Goal: Task Accomplishment & Management: Manage account settings

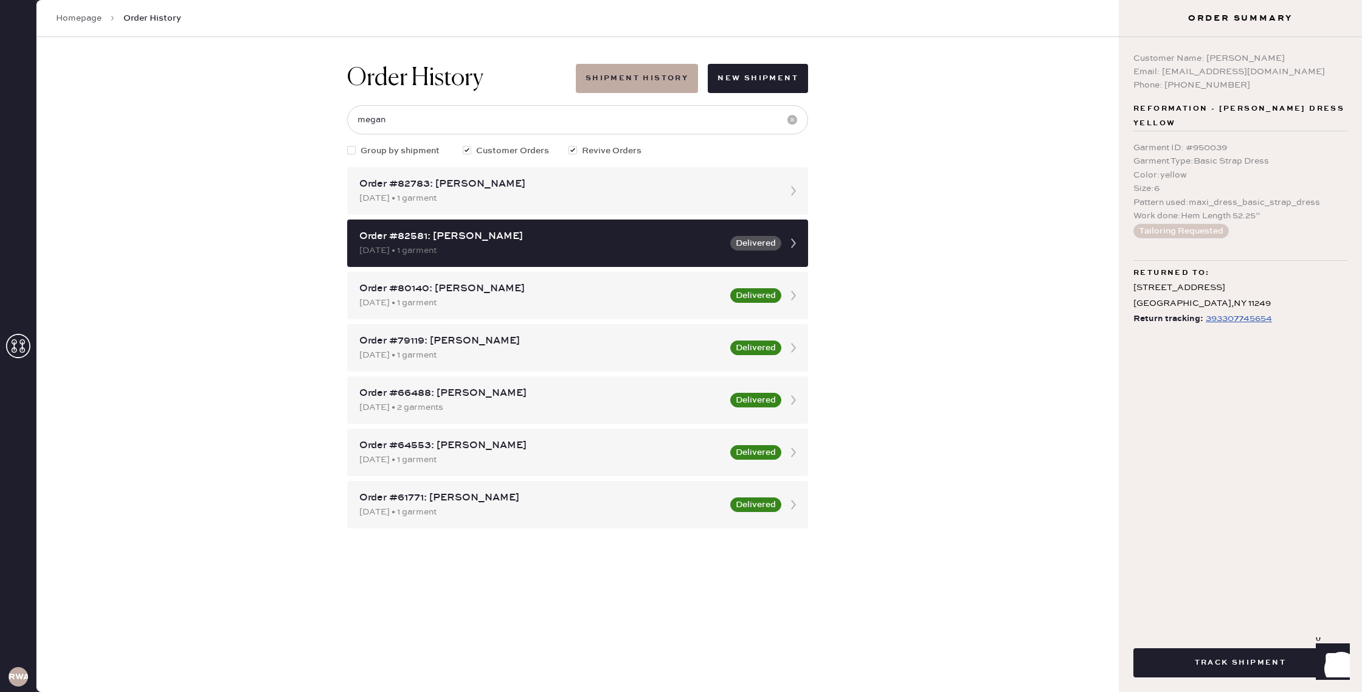
click at [89, 17] on link "Homepage" at bounding box center [79, 18] width 46 height 12
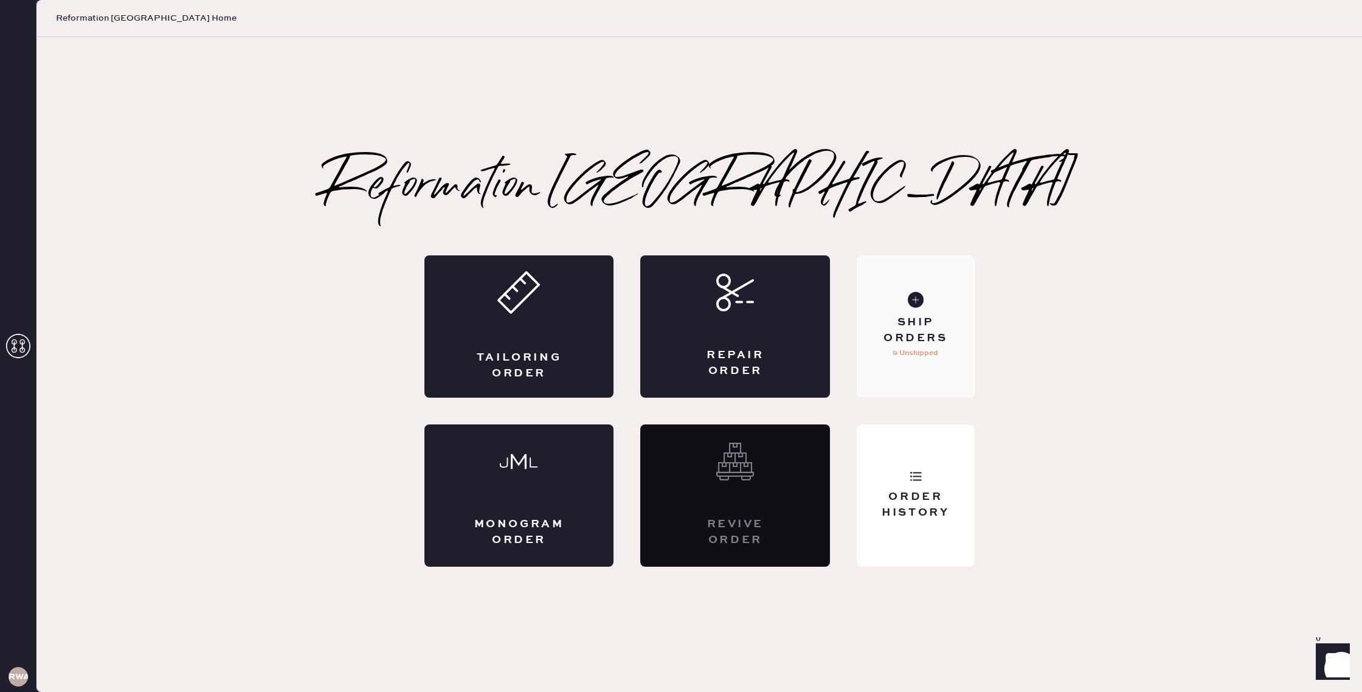
click at [932, 328] on div "Ship Orders" at bounding box center [916, 330] width 98 height 30
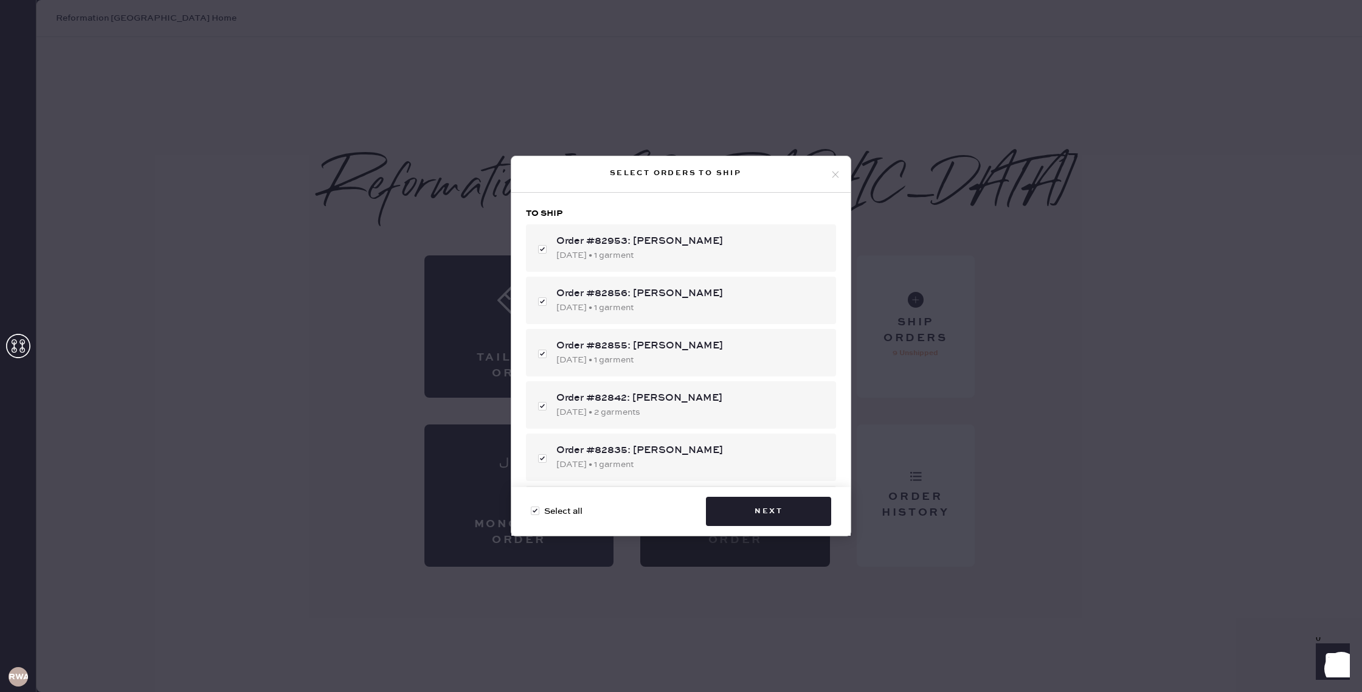
click at [534, 513] on div at bounding box center [535, 511] width 9 height 9
click at [531, 505] on input "Select all" at bounding box center [531, 505] width 1 height 1
checkbox input "false"
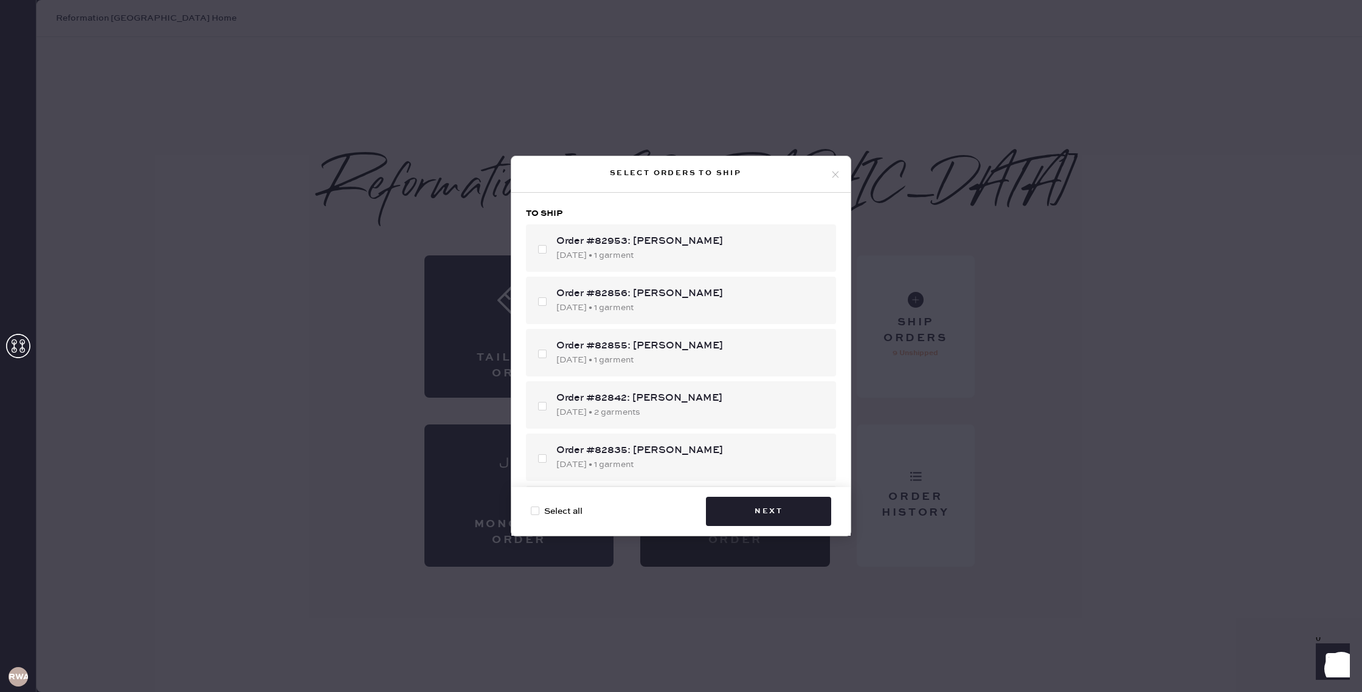
checkbox input "false"
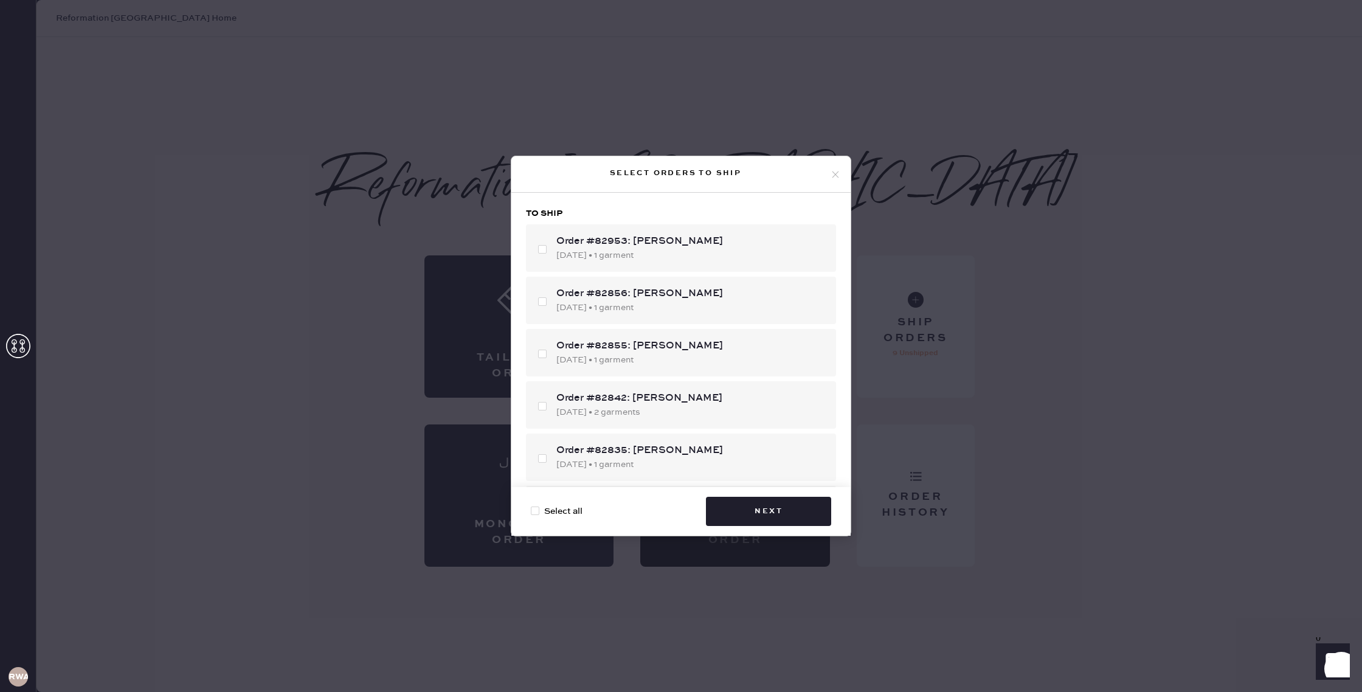
checkbox input "false"
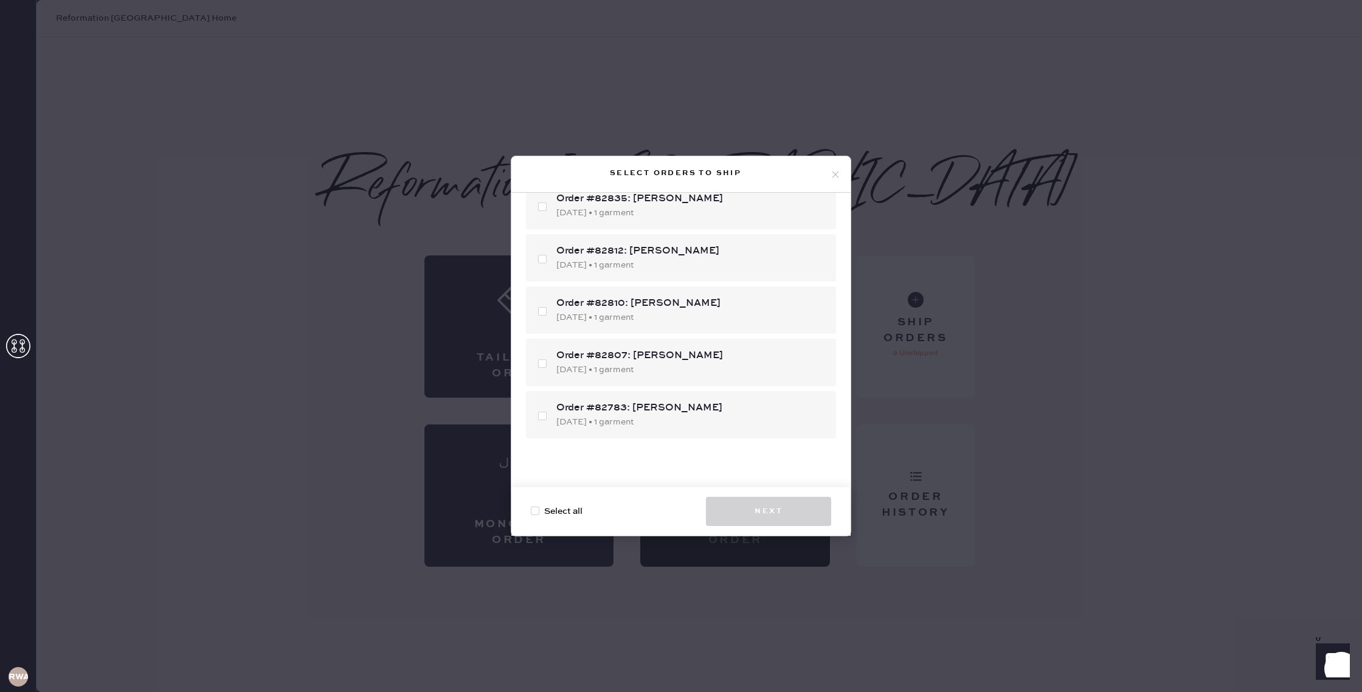
scroll to position [286, 0]
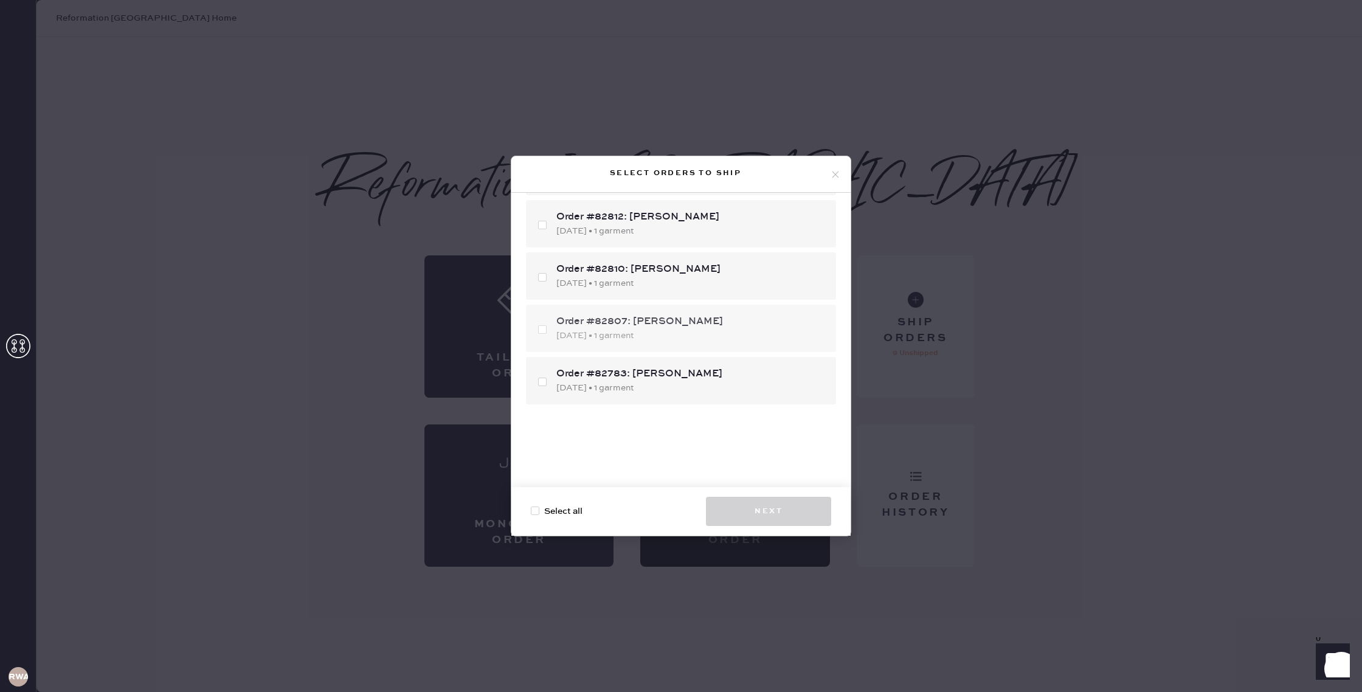
click at [542, 331] on div "Order #82807: [PERSON_NAME] [DATE] • 1 garment" at bounding box center [681, 328] width 310 height 47
checkbox input "true"
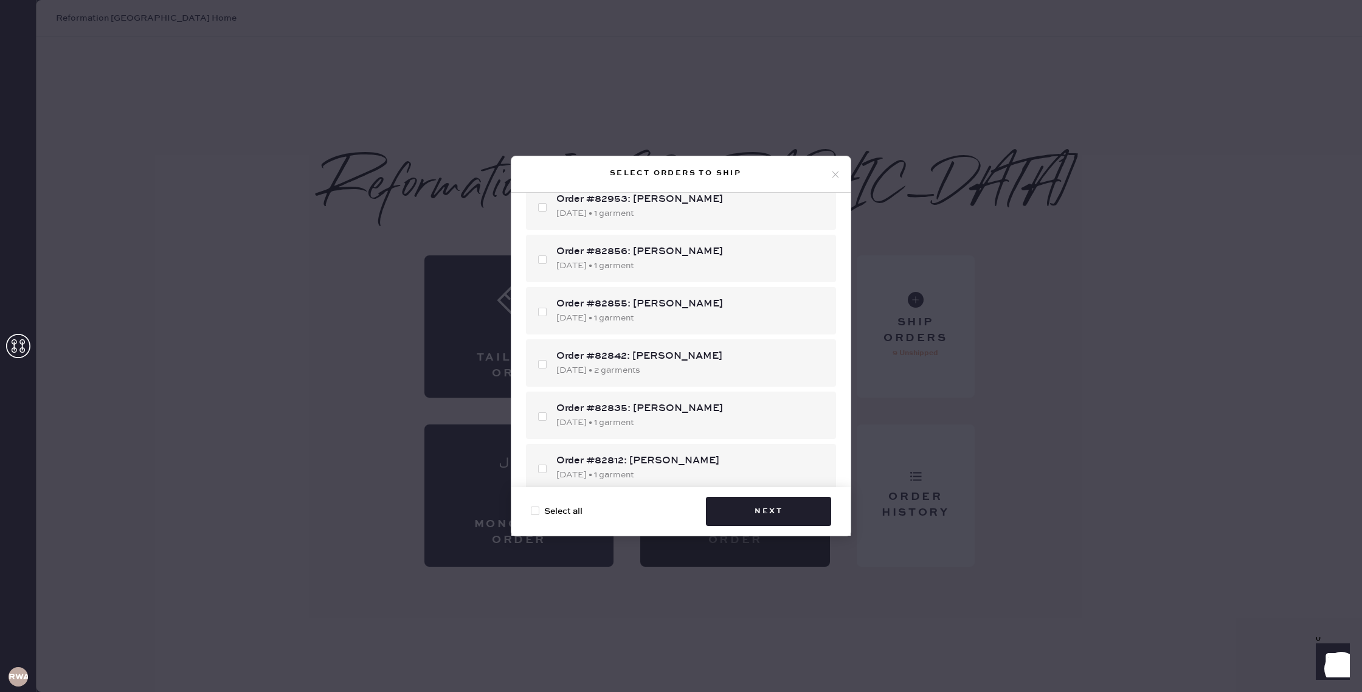
scroll to position [0, 0]
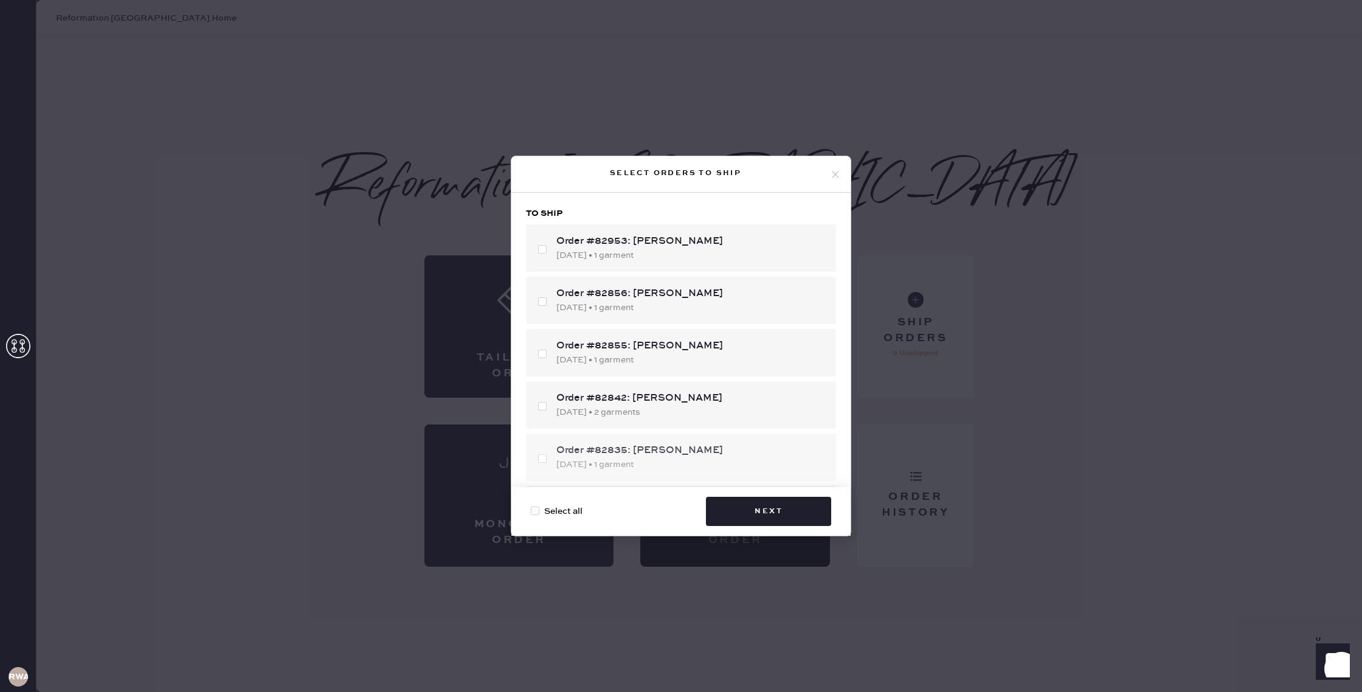
click at [543, 460] on div "Order #82835: [PERSON_NAME] [DATE] • 1 garment" at bounding box center [681, 457] width 310 height 47
checkbox input "true"
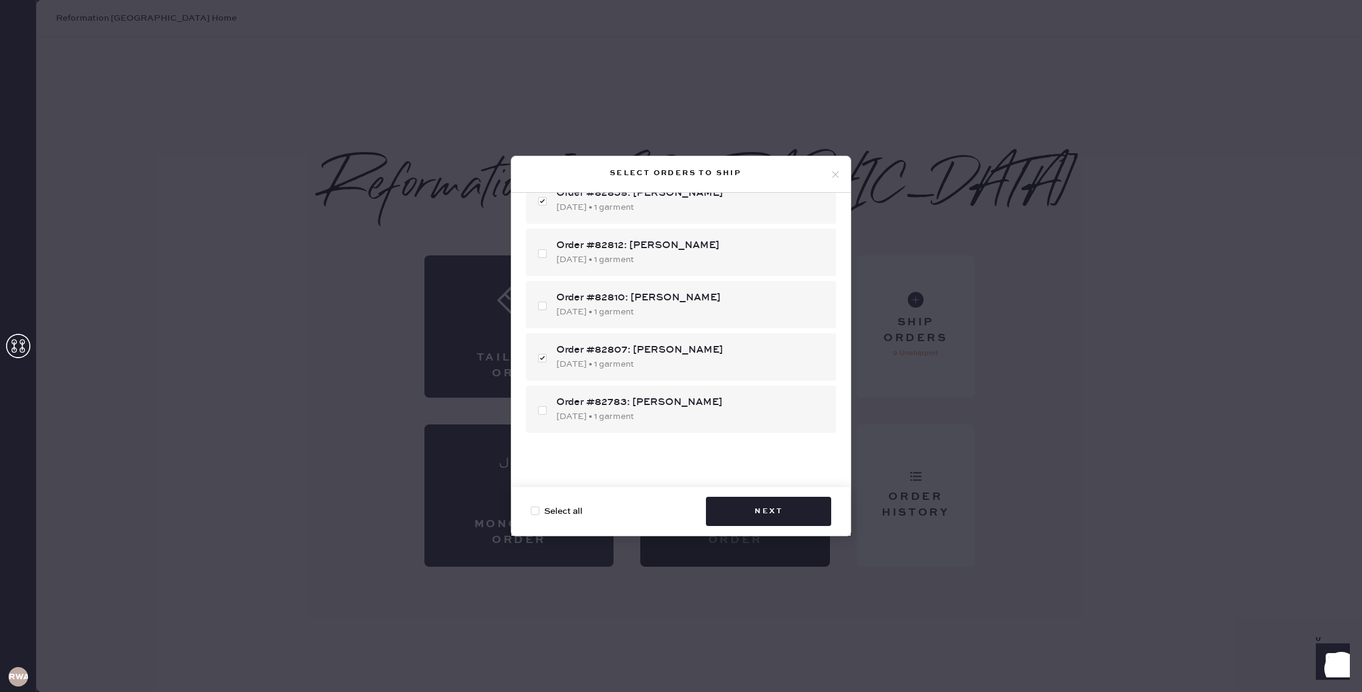
scroll to position [286, 0]
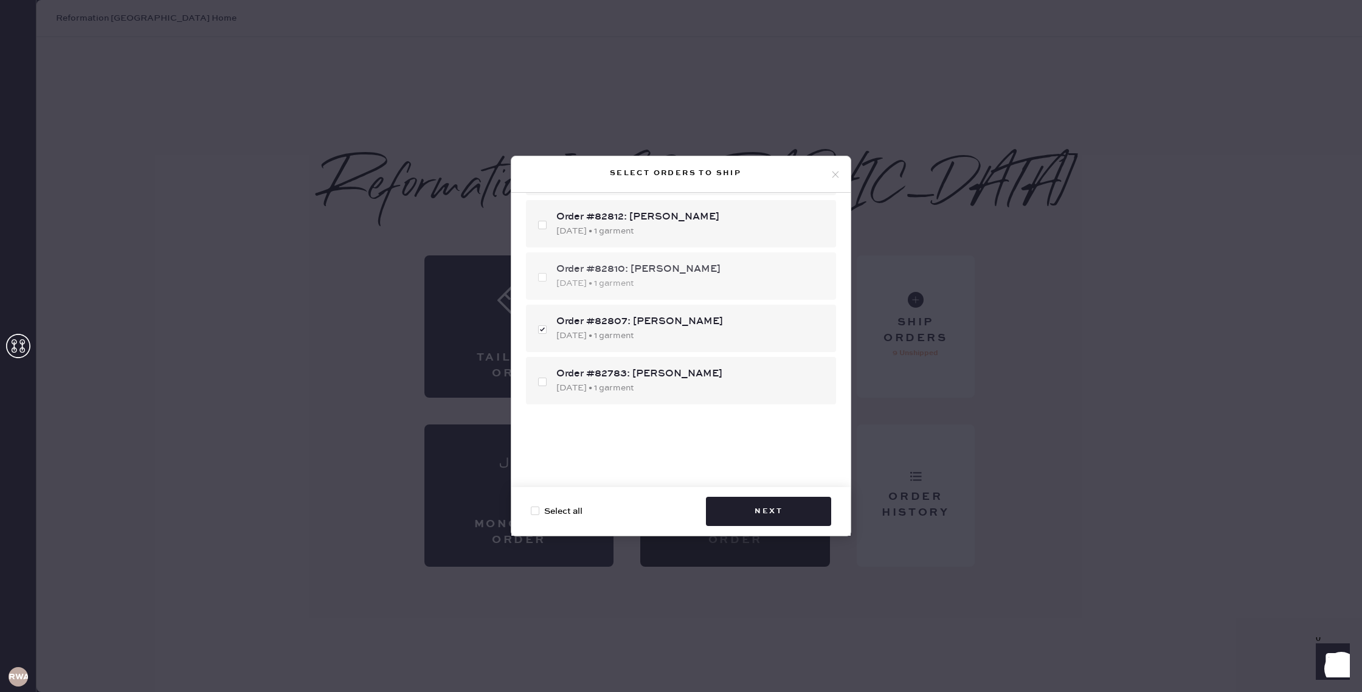
click at [547, 275] on div "Order #82810: [PERSON_NAME] [DATE] • 1 garment" at bounding box center [681, 275] width 310 height 47
checkbox input "true"
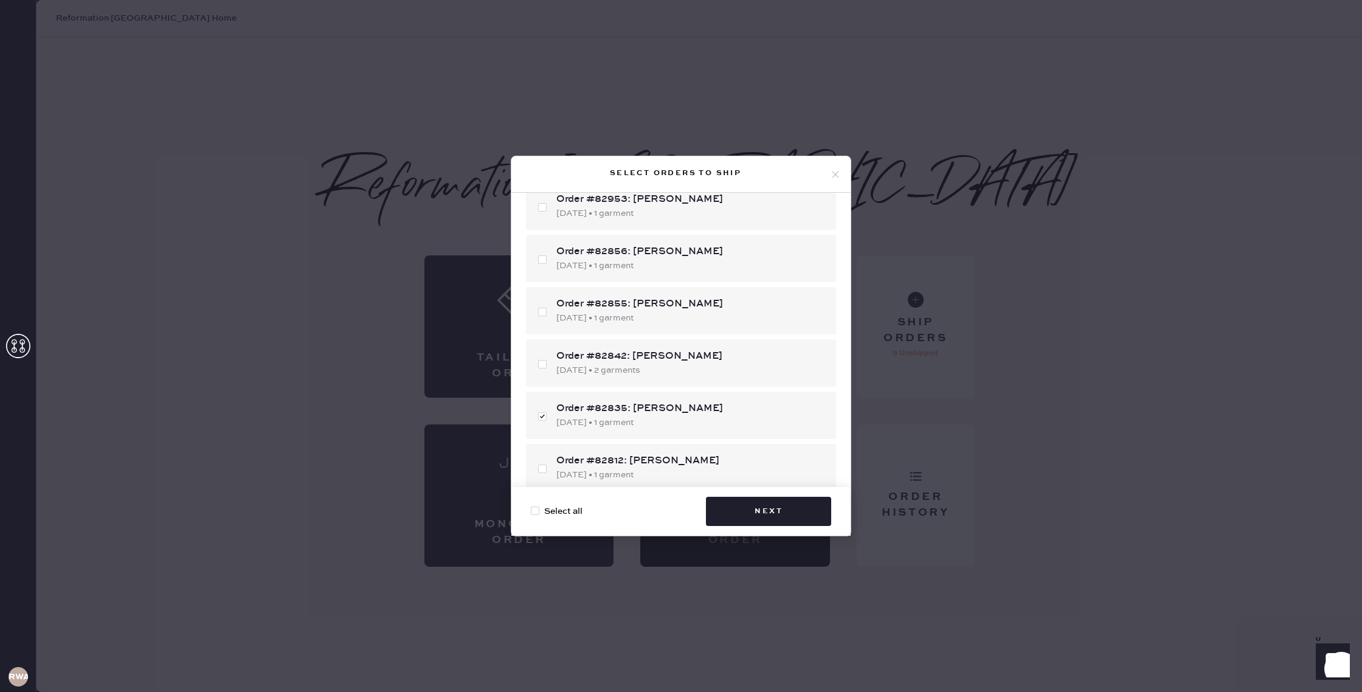
scroll to position [0, 0]
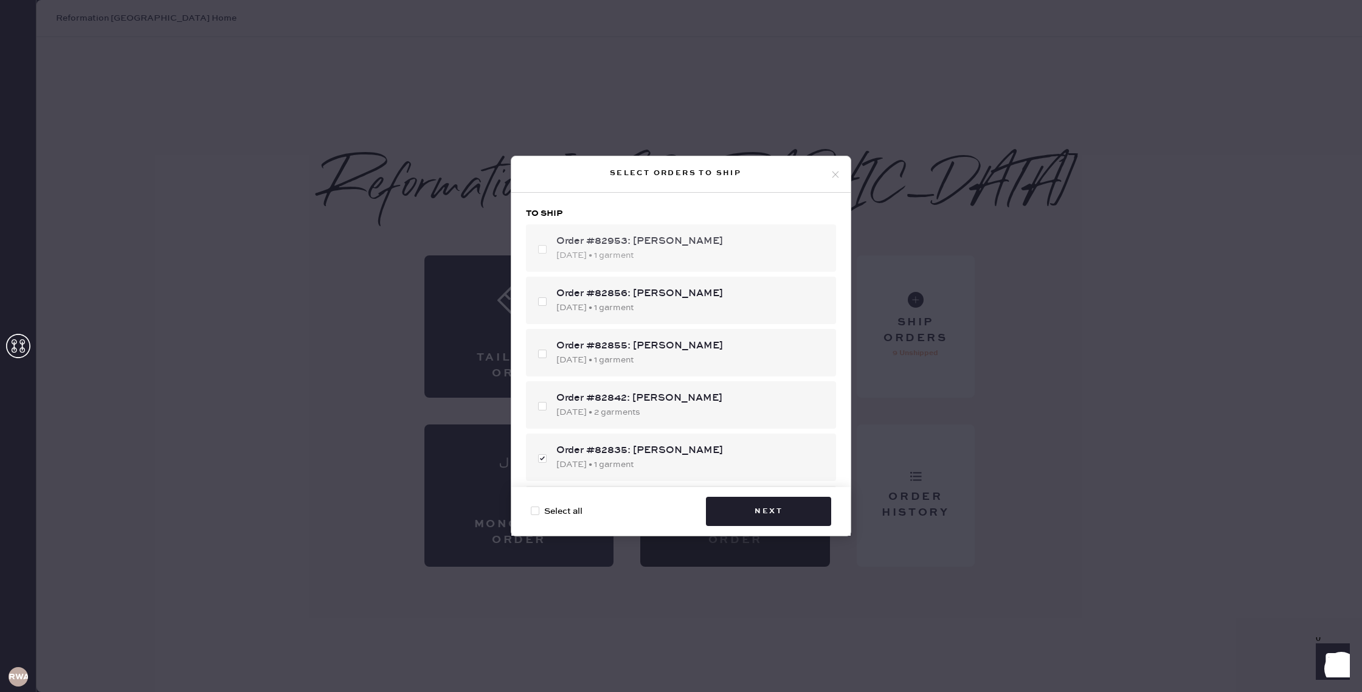
click at [544, 249] on div "Order #82953: [PERSON_NAME] [DATE] • 1 garment" at bounding box center [681, 247] width 310 height 47
checkbox input "true"
click at [541, 358] on div "Order #82855: [PERSON_NAME] [DATE] • 1 garment" at bounding box center [681, 352] width 310 height 47
checkbox input "true"
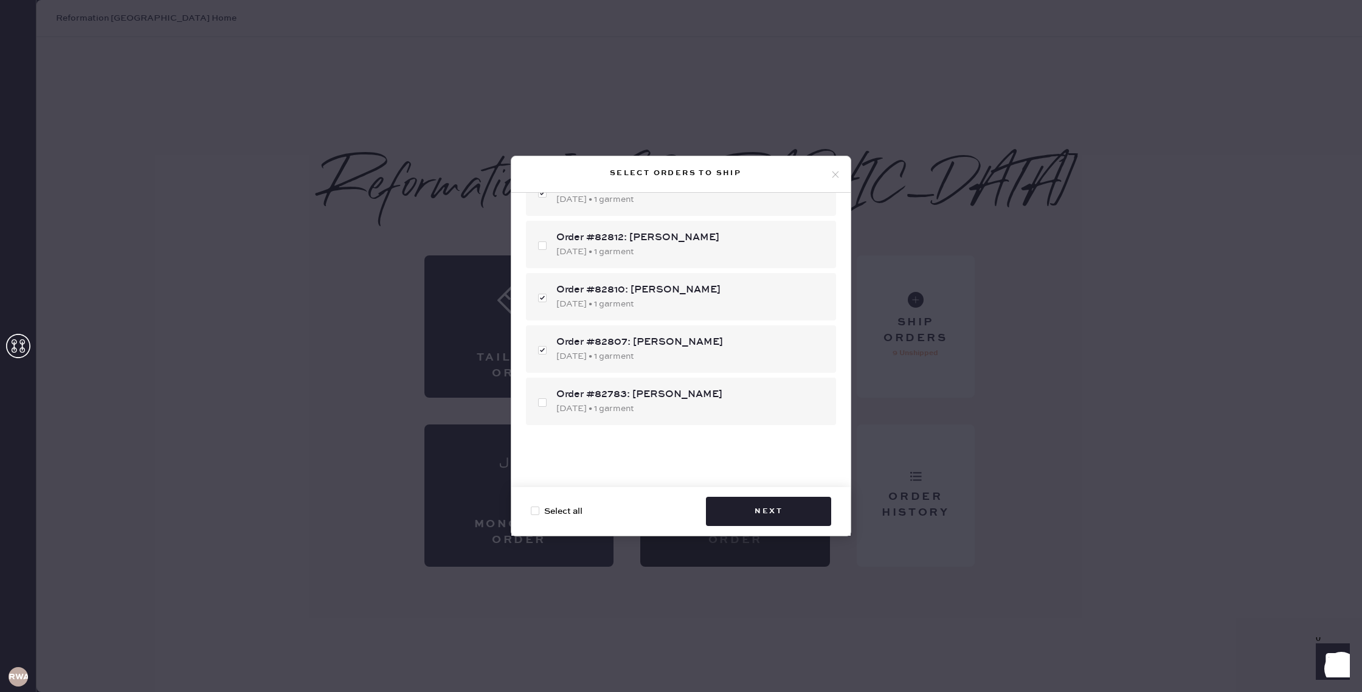
scroll to position [286, 0]
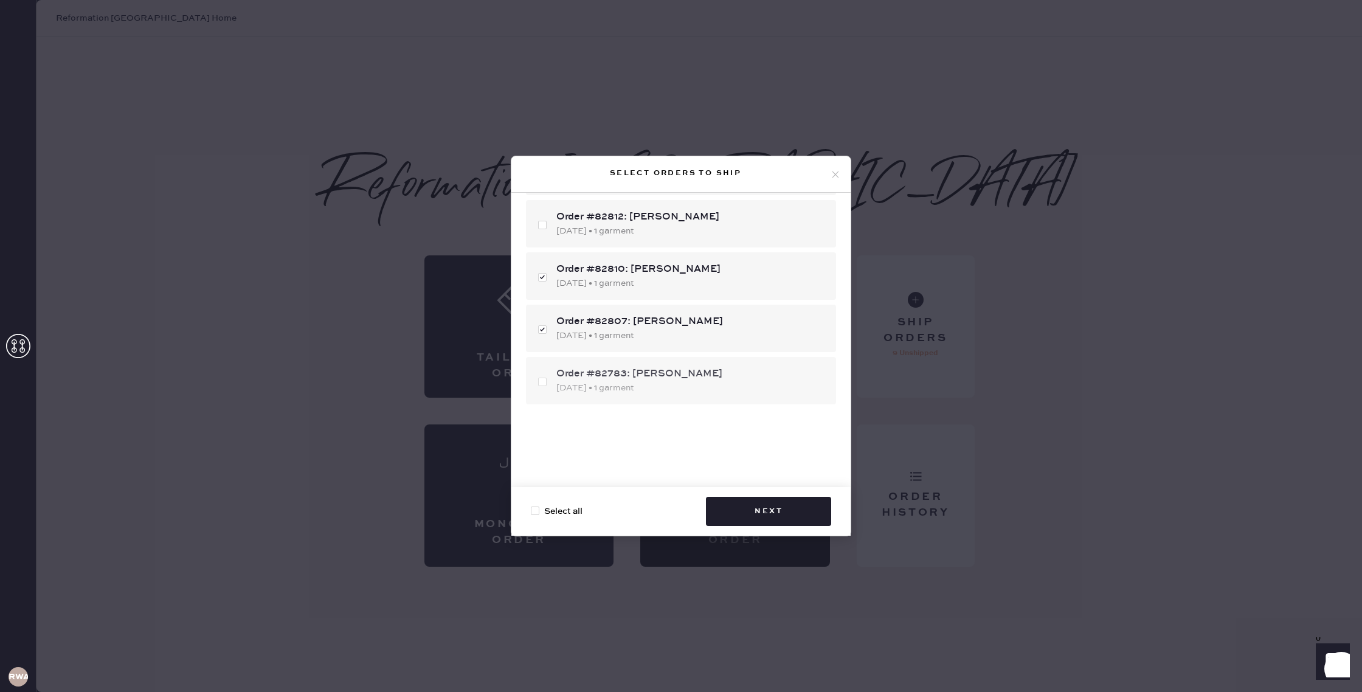
click at [544, 378] on div "Order #82783: [PERSON_NAME] [DATE] • 1 garment" at bounding box center [681, 380] width 310 height 47
checkbox input "true"
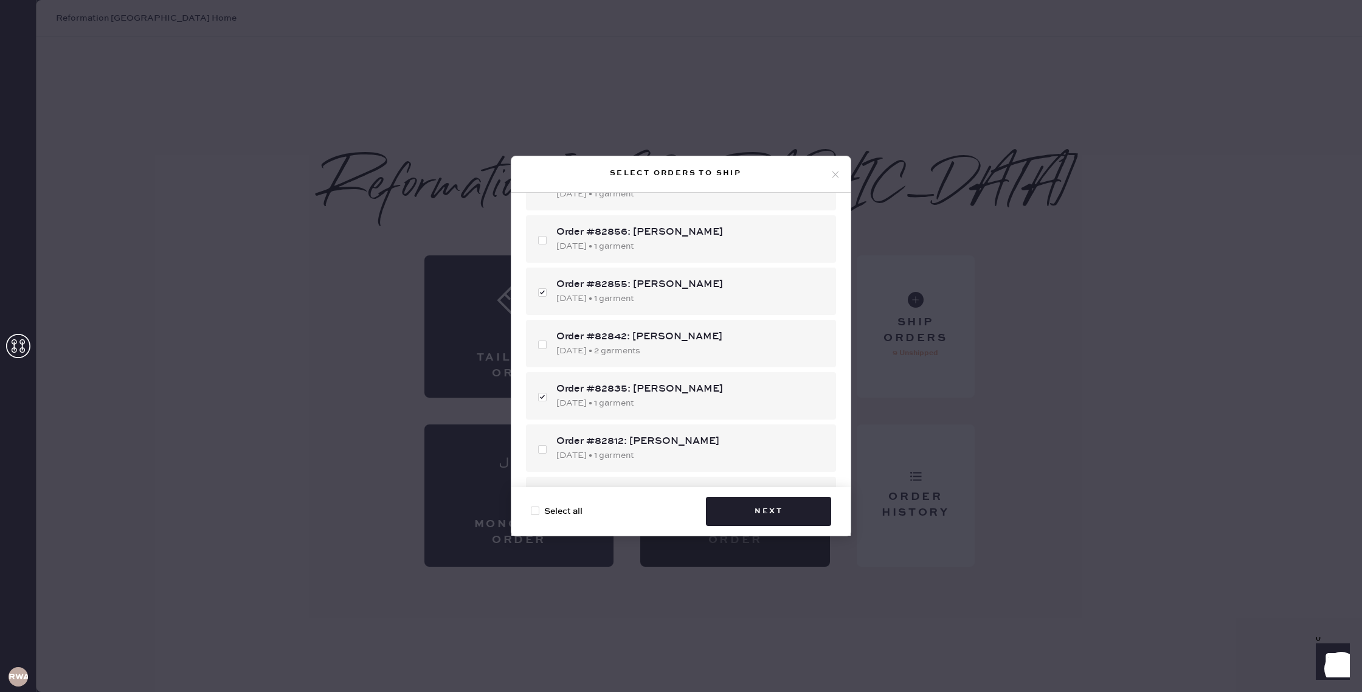
scroll to position [0, 0]
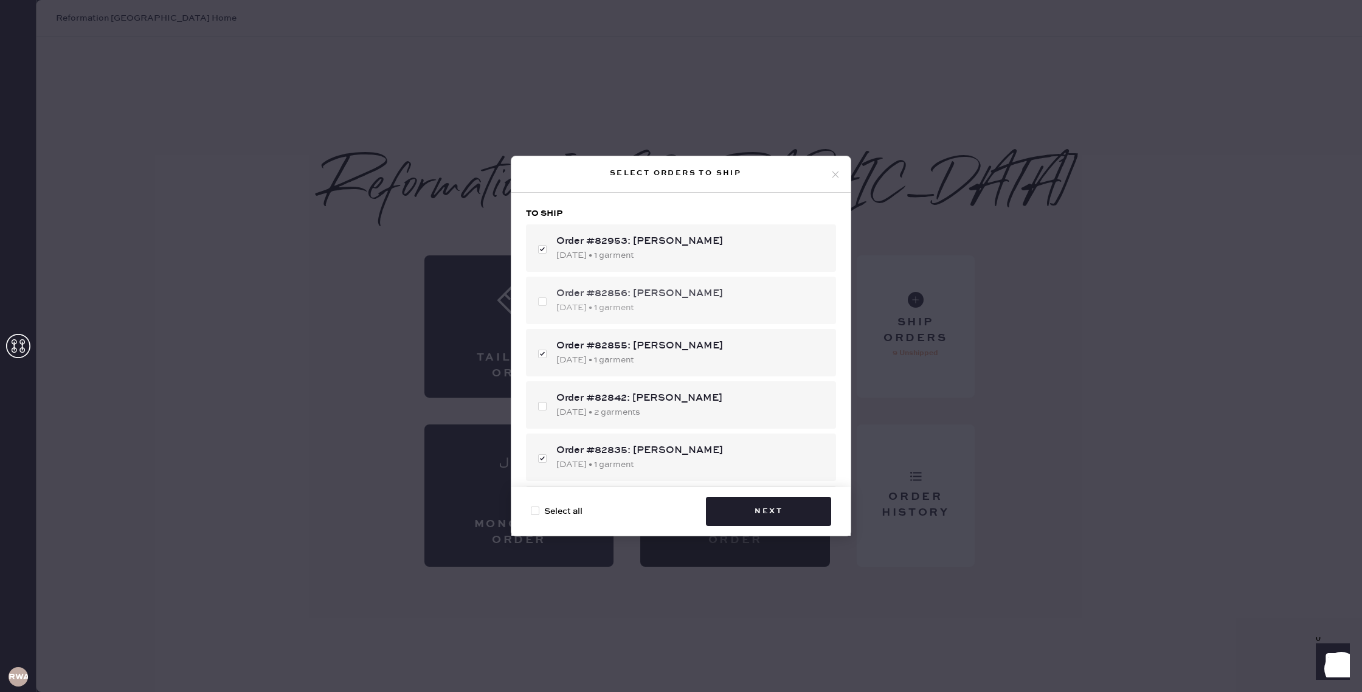
click at [545, 299] on div "Order #82856: [PERSON_NAME] [DATE] • 1 garment" at bounding box center [681, 300] width 310 height 47
checkbox input "true"
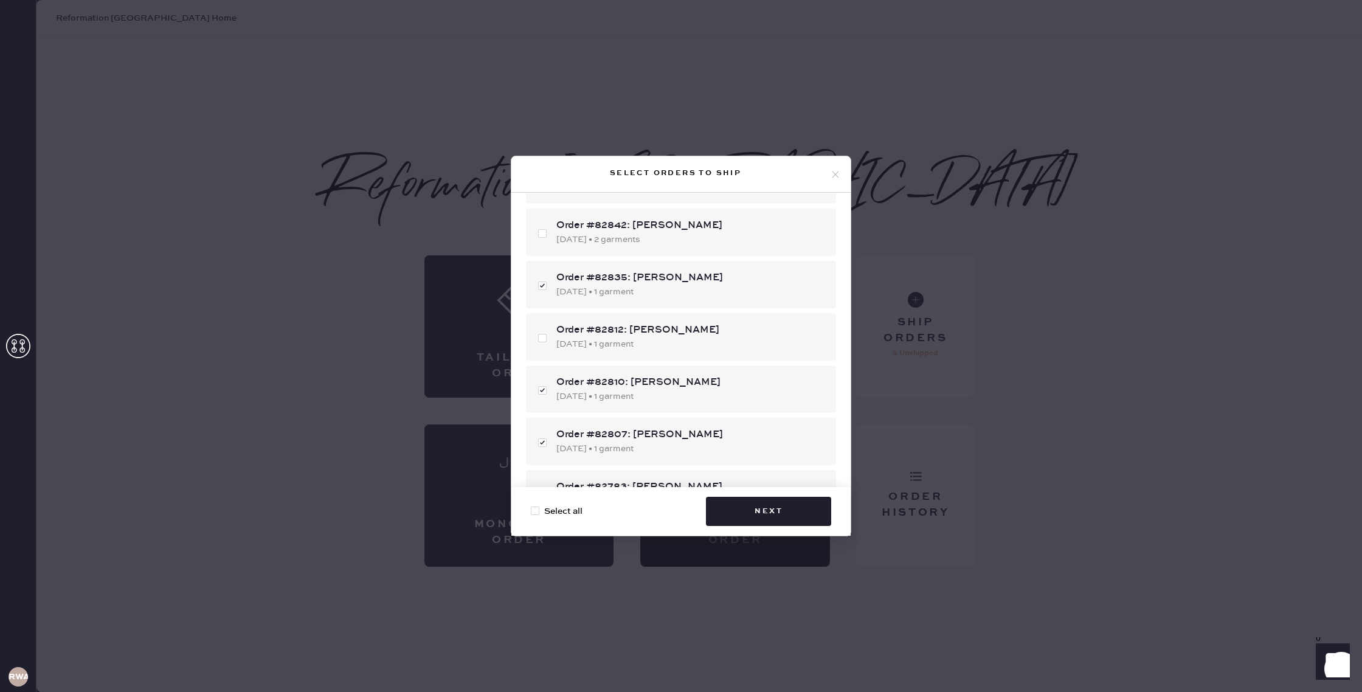
scroll to position [181, 0]
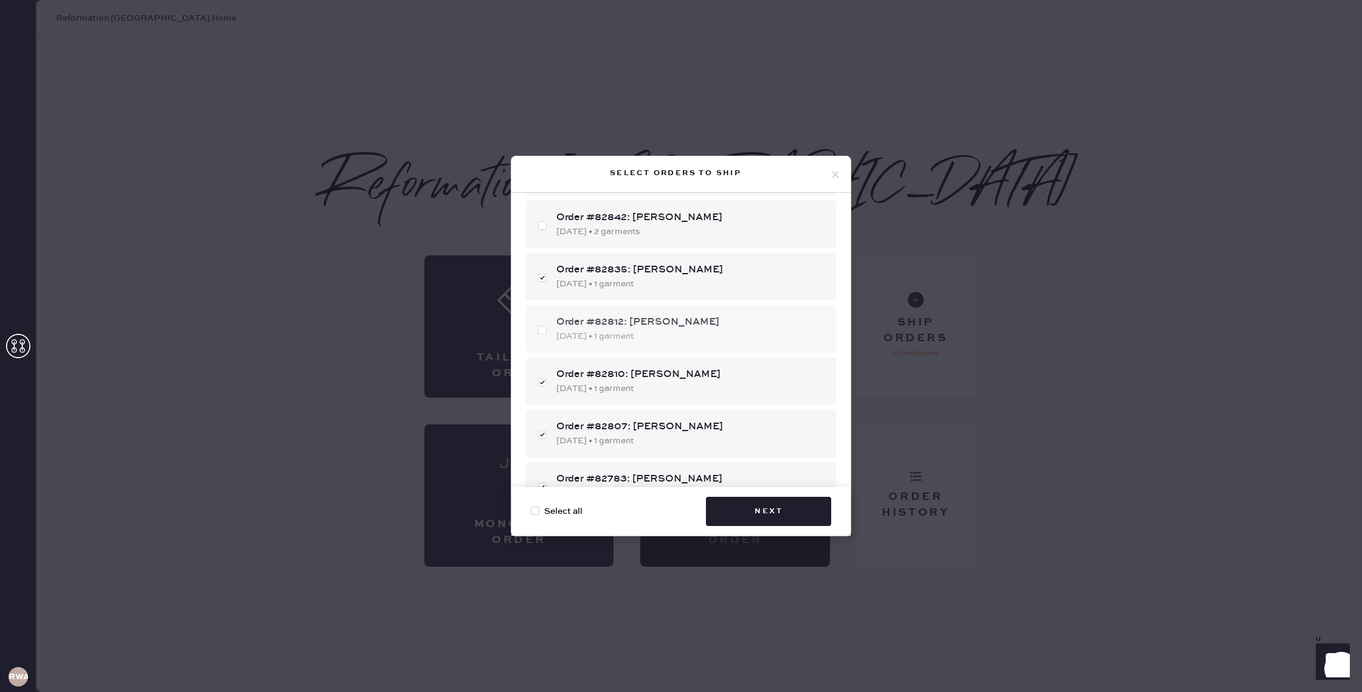
click at [550, 329] on div "Order #82812: [PERSON_NAME] xin [DATE] • 1 garment" at bounding box center [681, 328] width 310 height 47
checkbox input "true"
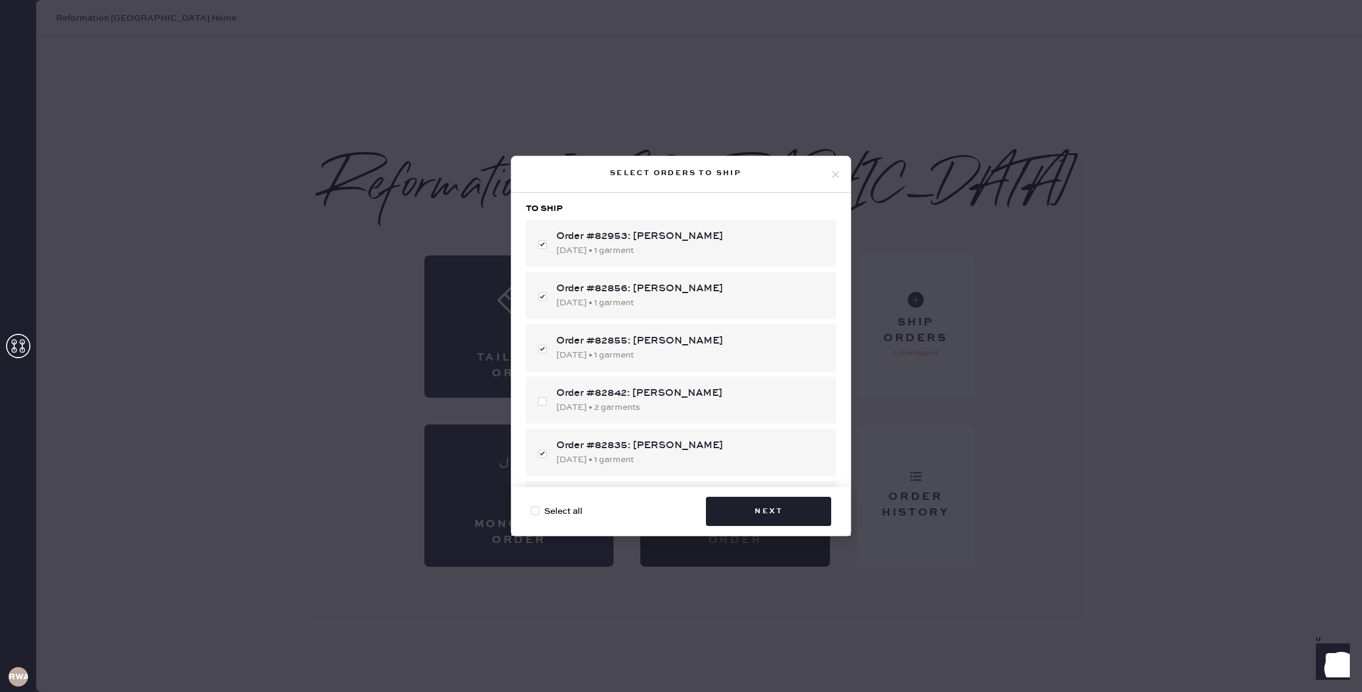
scroll to position [6, 0]
click at [541, 400] on div "Order #82842: [PERSON_NAME] [DATE] • 2 garments" at bounding box center [681, 398] width 310 height 47
checkbox input "true"
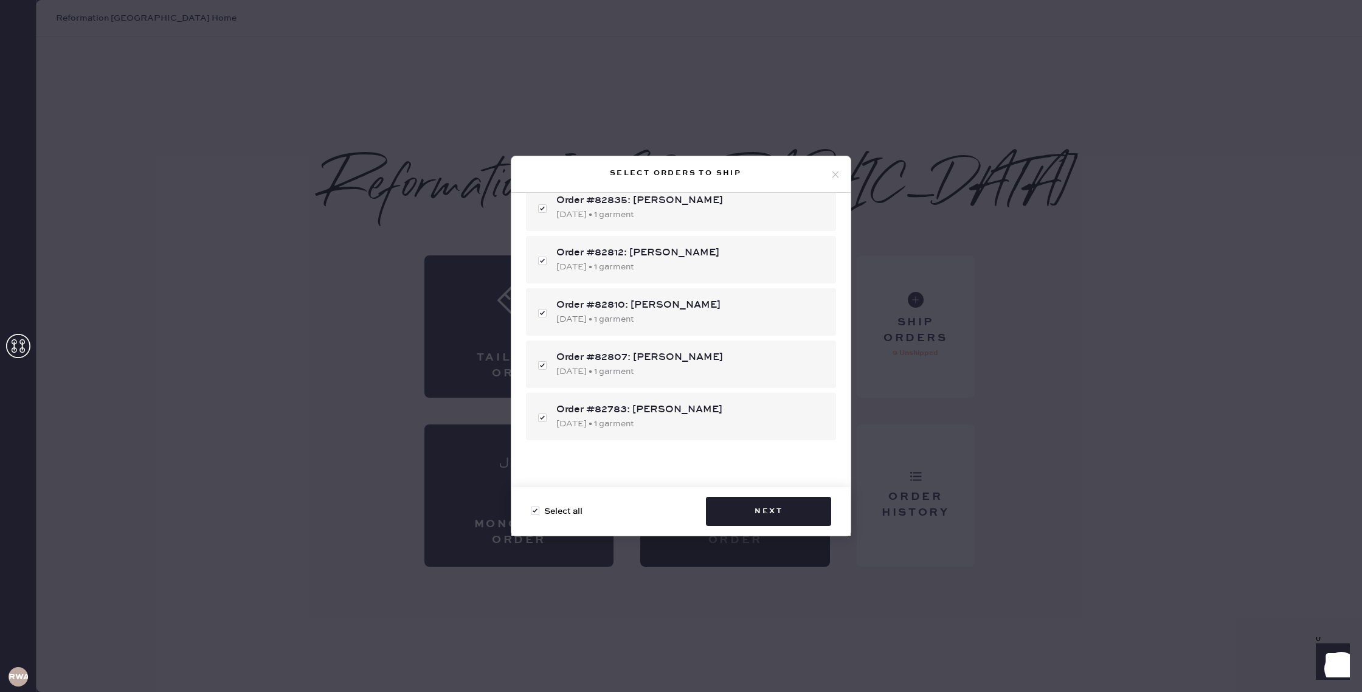
scroll to position [286, 0]
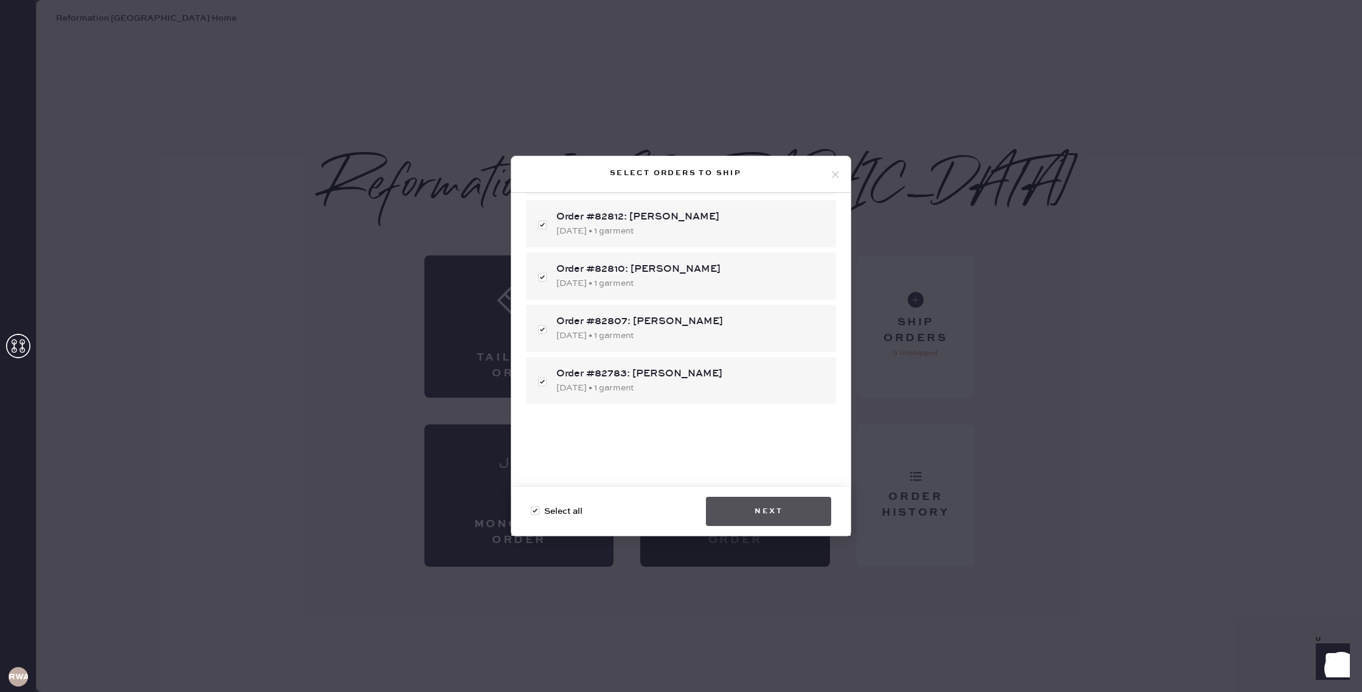
click at [791, 513] on button "Next" at bounding box center [768, 511] width 125 height 29
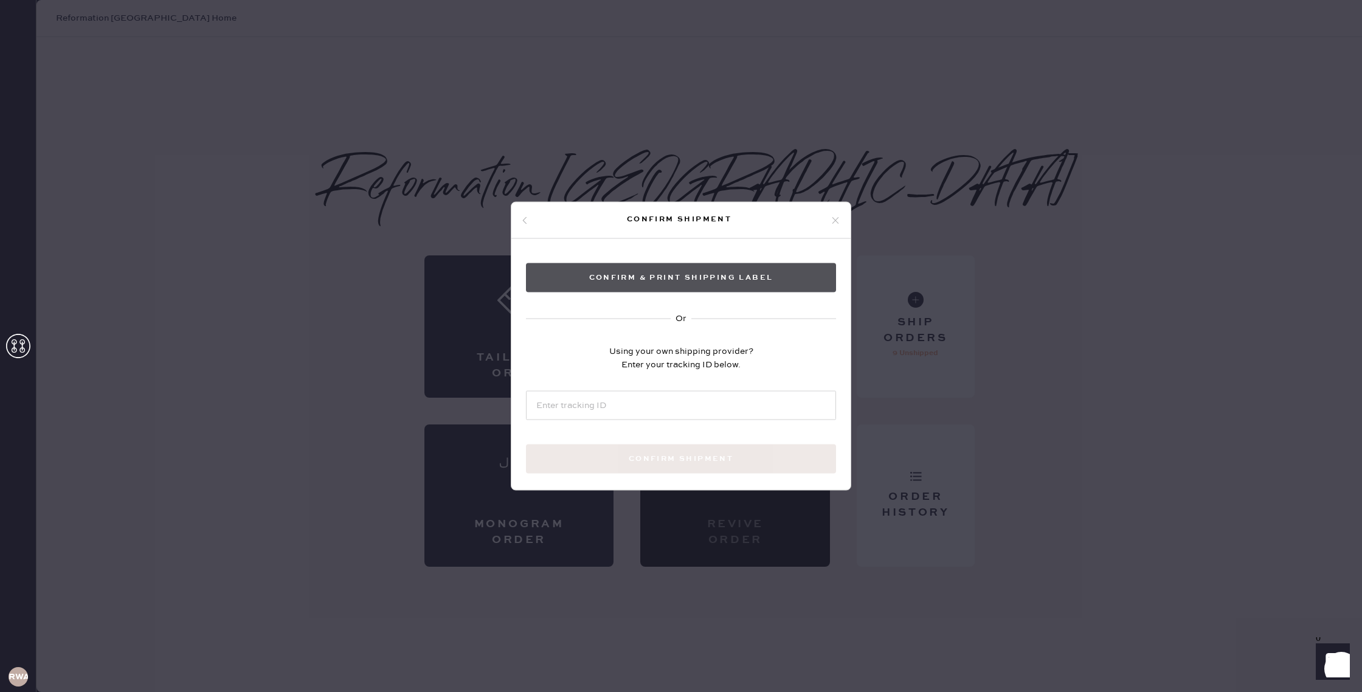
click at [674, 284] on button "Confirm & Print shipping label" at bounding box center [681, 277] width 310 height 29
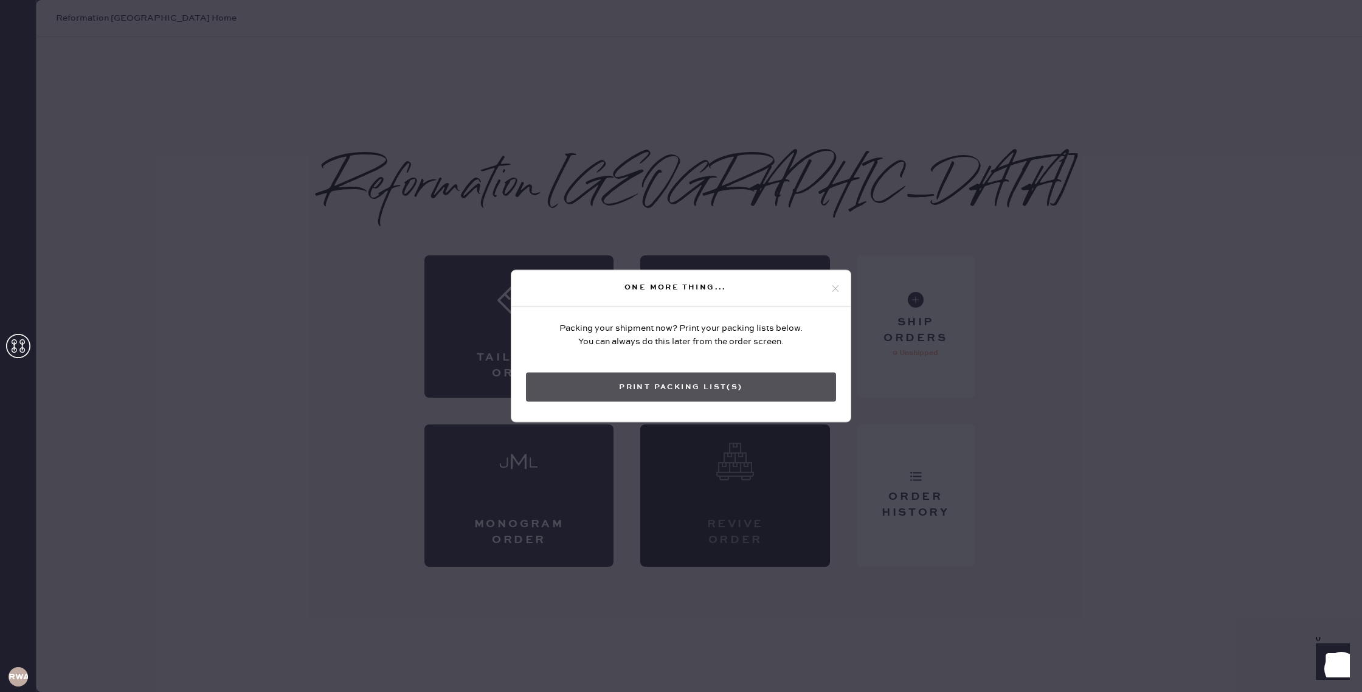
click at [660, 389] on button "Print Packing List(s)" at bounding box center [681, 387] width 310 height 29
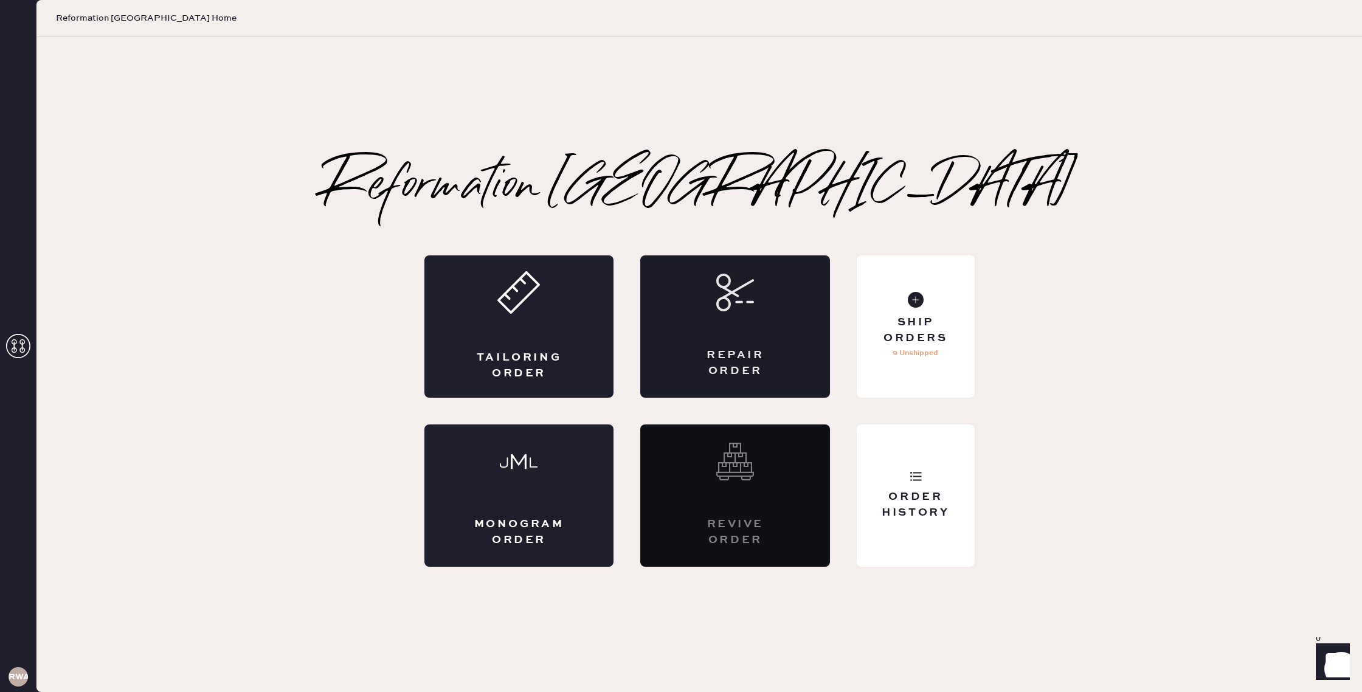
scroll to position [0, 0]
